Goal: Transaction & Acquisition: Purchase product/service

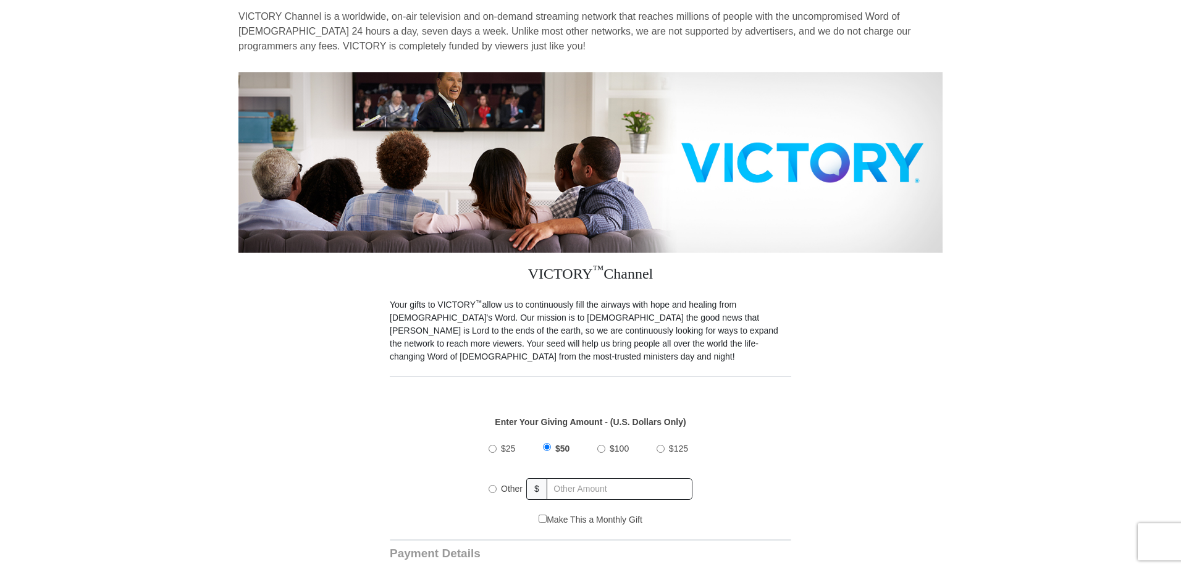
scroll to position [117, 0]
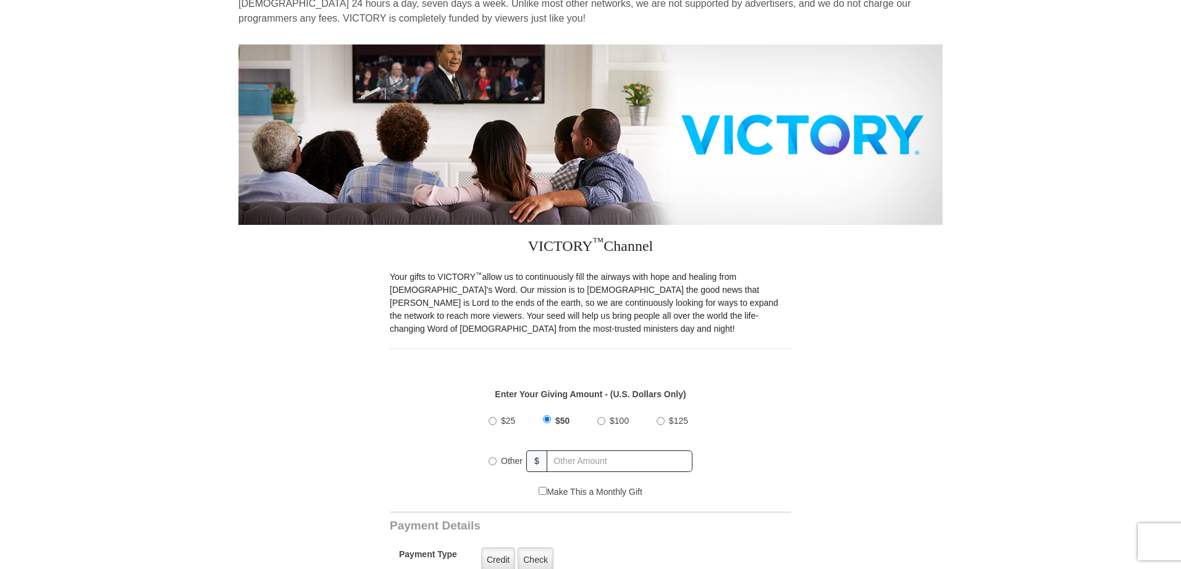
click at [492, 461] on input "Other" at bounding box center [493, 461] width 8 height 8
radio input "true"
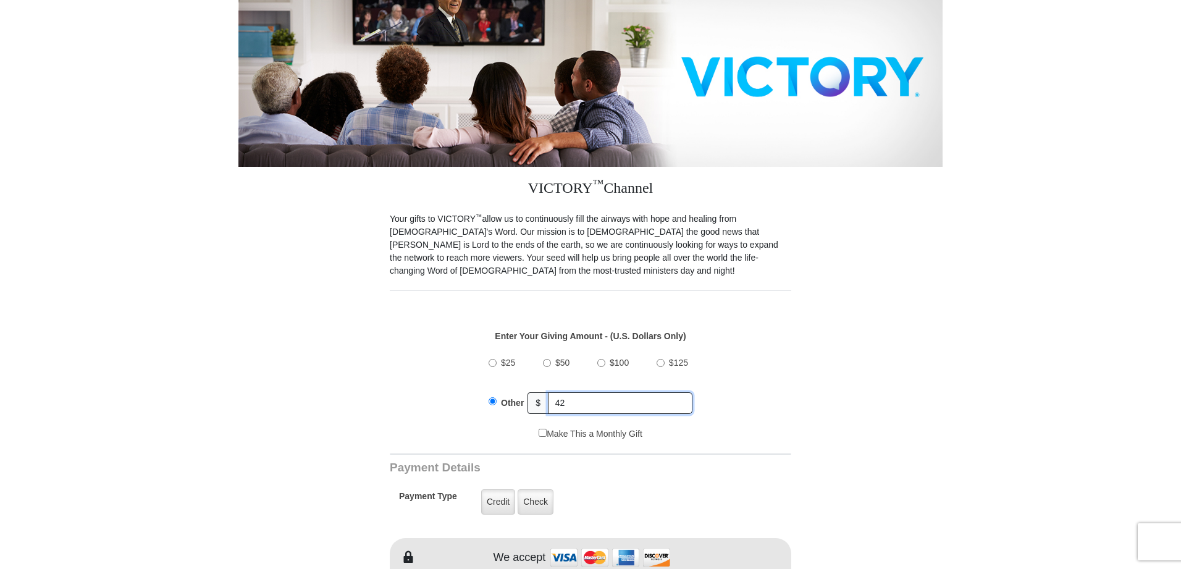
scroll to position [195, 0]
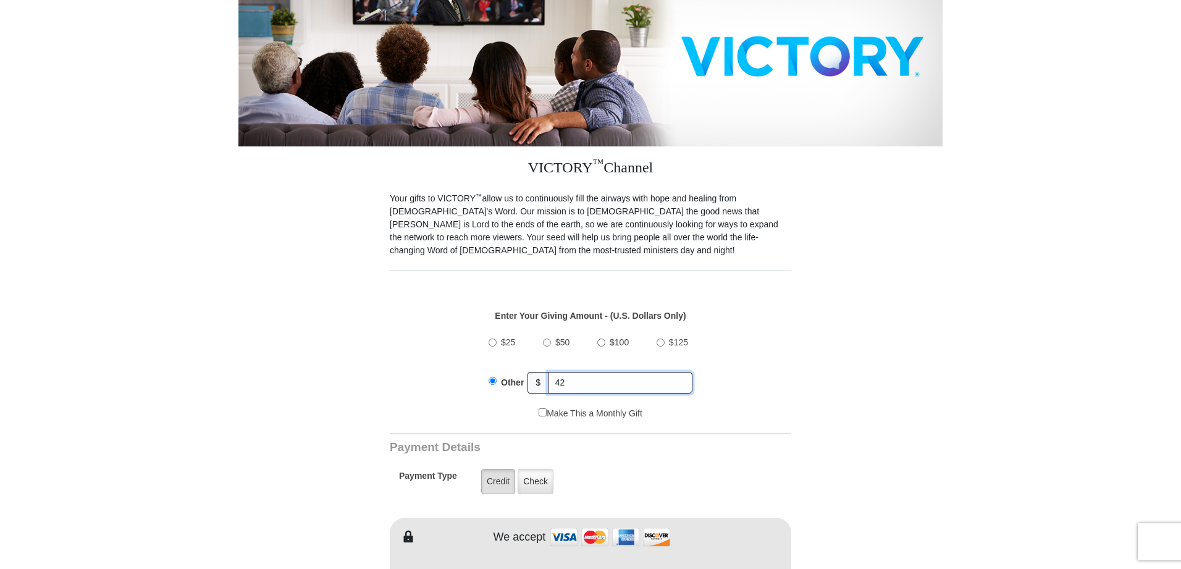
type input "42"
click at [503, 479] on label "Credit" at bounding box center [498, 481] width 34 height 25
click at [0, 0] on input "Credit" at bounding box center [0, 0] width 0 height 0
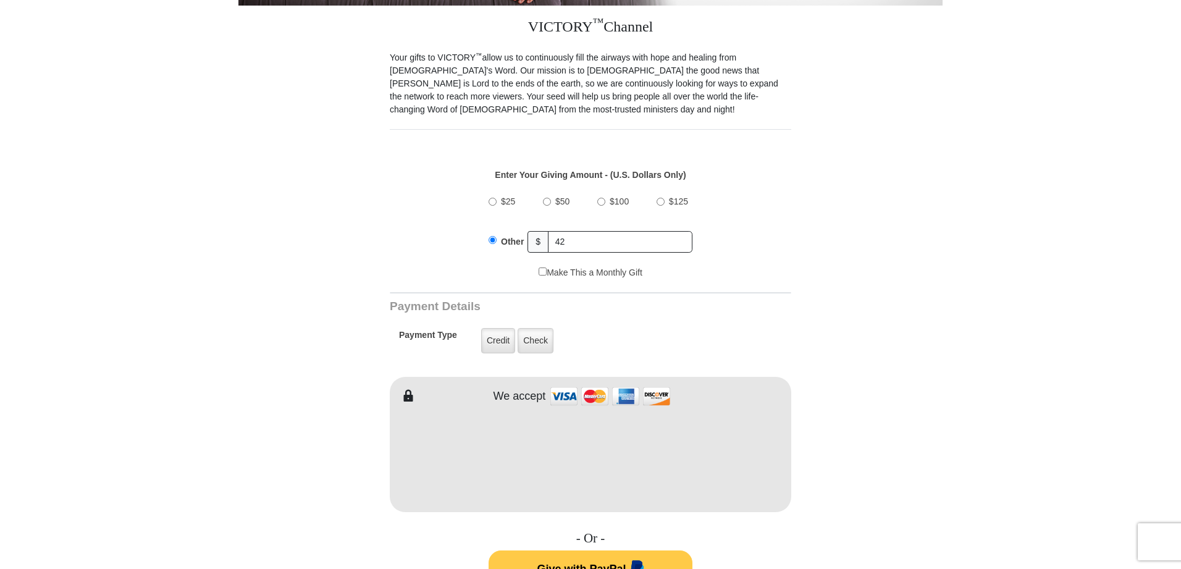
scroll to position [368, 0]
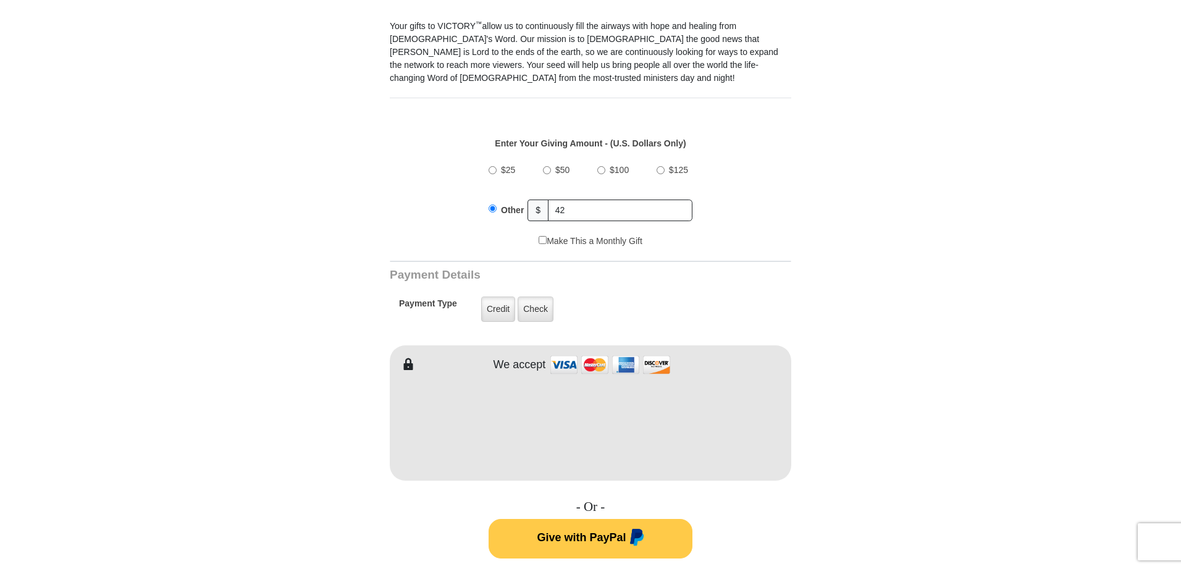
type input "[PERSON_NAME]"
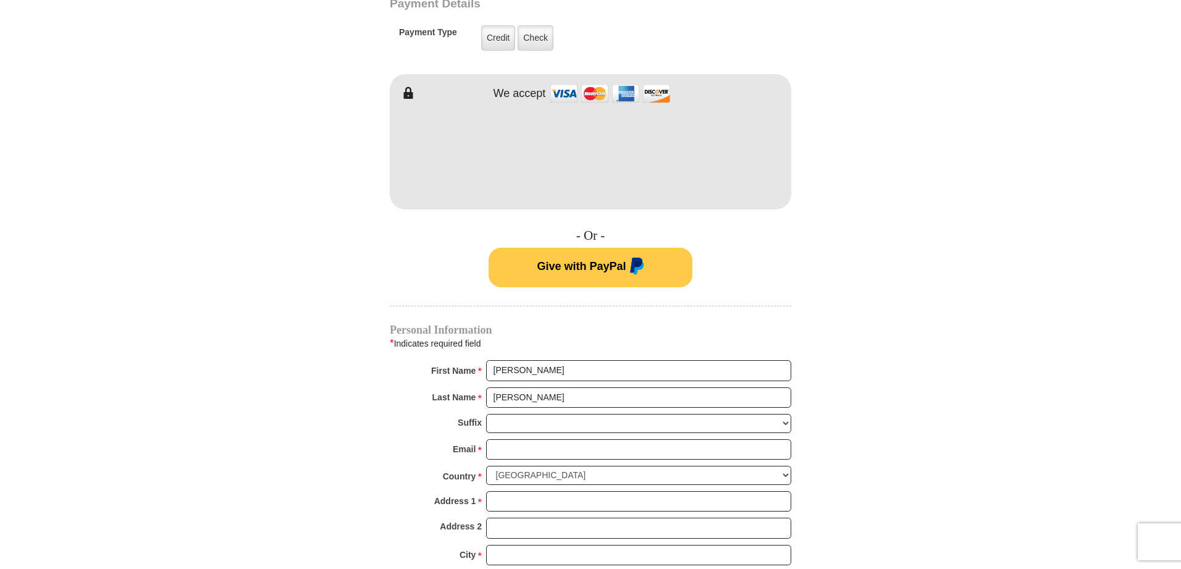
scroll to position [639, 0]
click at [508, 449] on input "Email *" at bounding box center [638, 449] width 305 height 21
type input "[EMAIL_ADDRESS][DOMAIN_NAME]"
type input "[STREET_ADDRESS]"
type input "Charlotte"
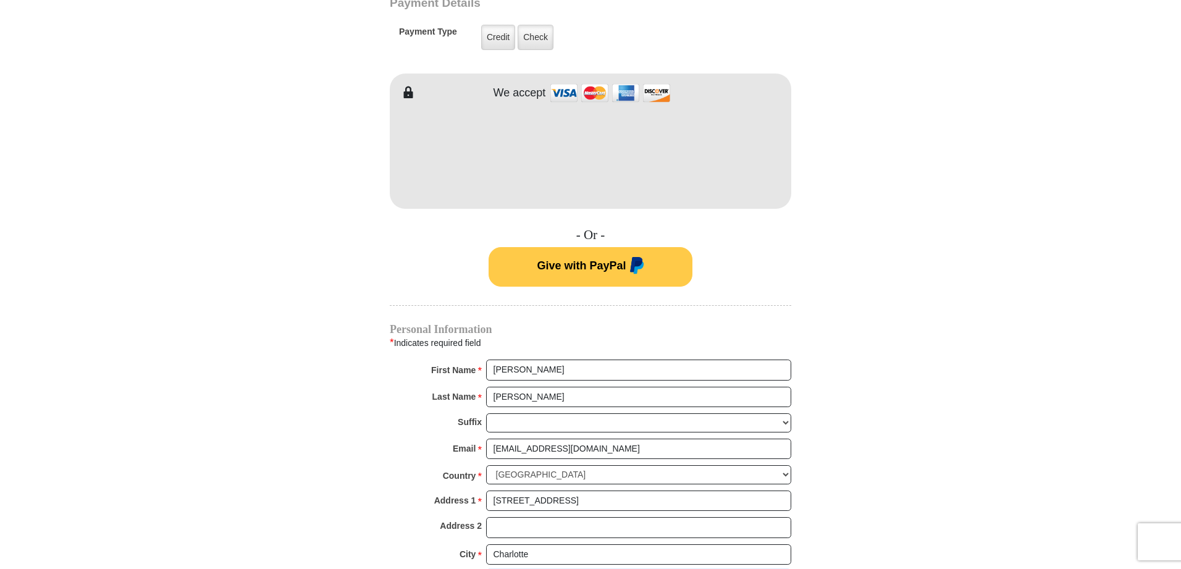
select select "NC"
type input "28270"
type input "7044087794"
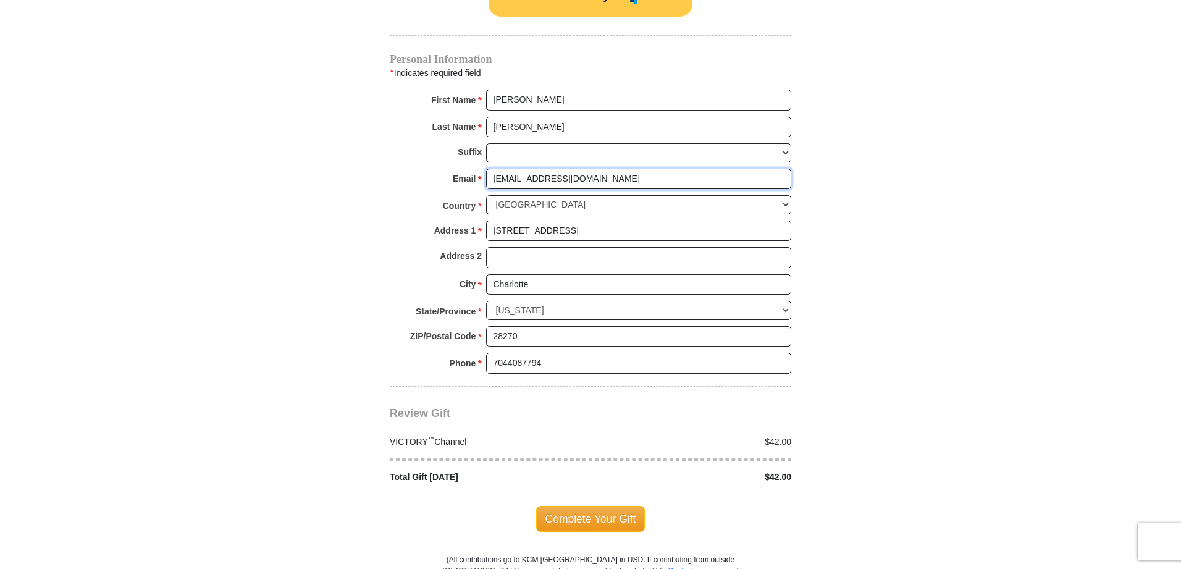
scroll to position [922, 0]
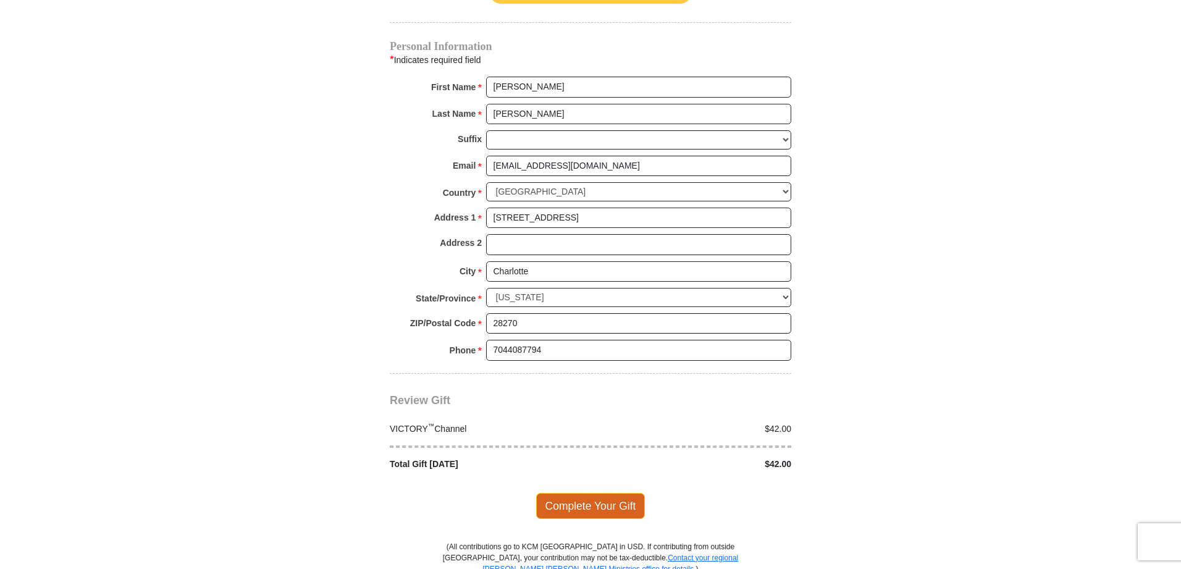
click at [588, 503] on span "Complete Your Gift" at bounding box center [590, 506] width 109 height 26
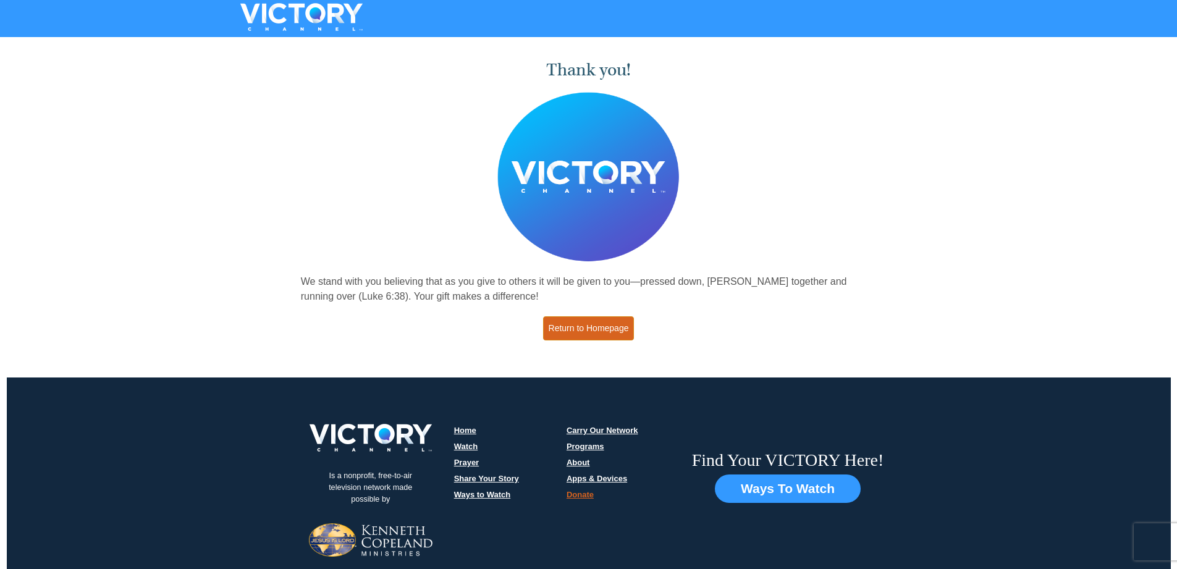
click at [556, 320] on link "Return to Homepage" at bounding box center [588, 328] width 91 height 24
